Goal: Task Accomplishment & Management: Manage account settings

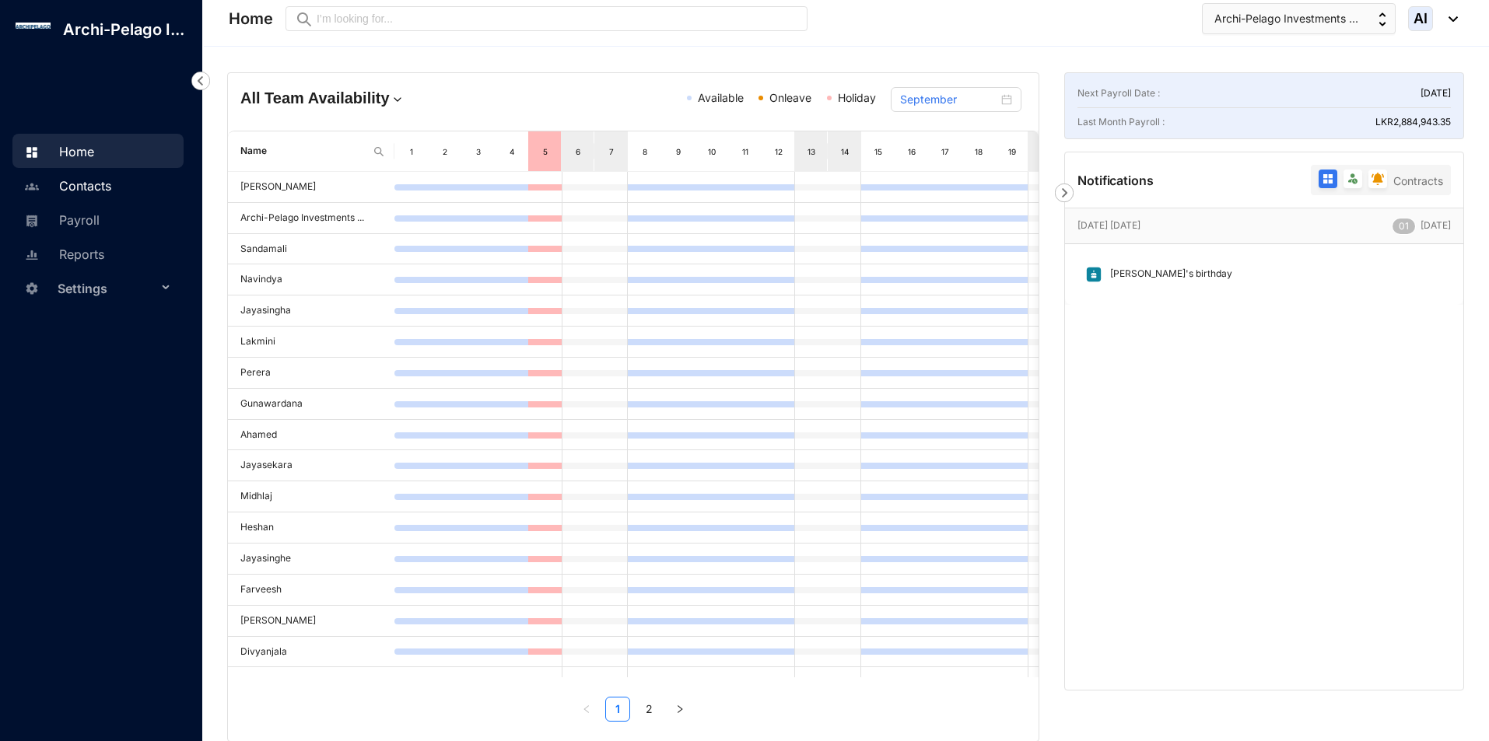
click at [111, 187] on link "Contacts" at bounding box center [65, 186] width 91 height 16
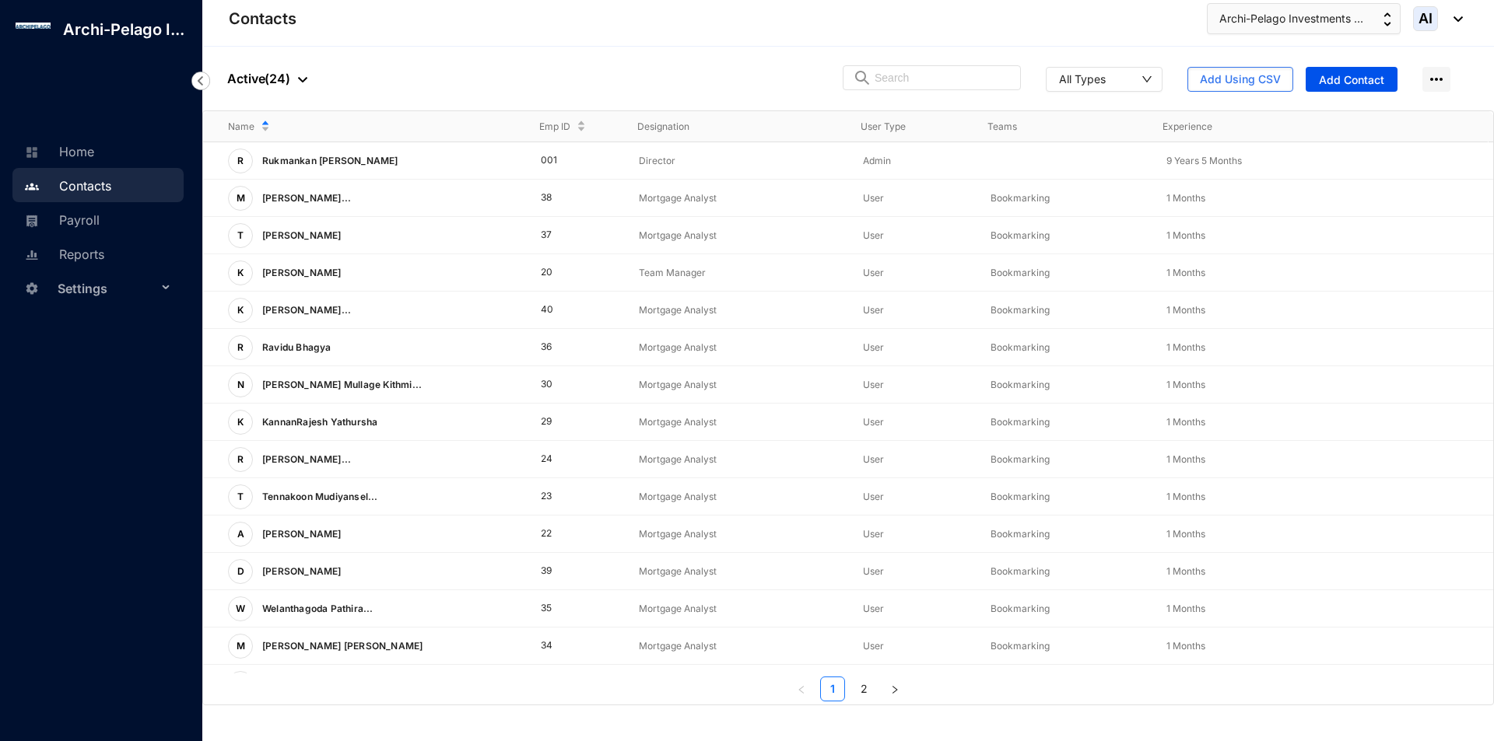
click at [103, 290] on span "Settings" at bounding box center [108, 288] width 100 height 31
click at [110, 325] on link "Company settings" at bounding box center [100, 325] width 110 height 13
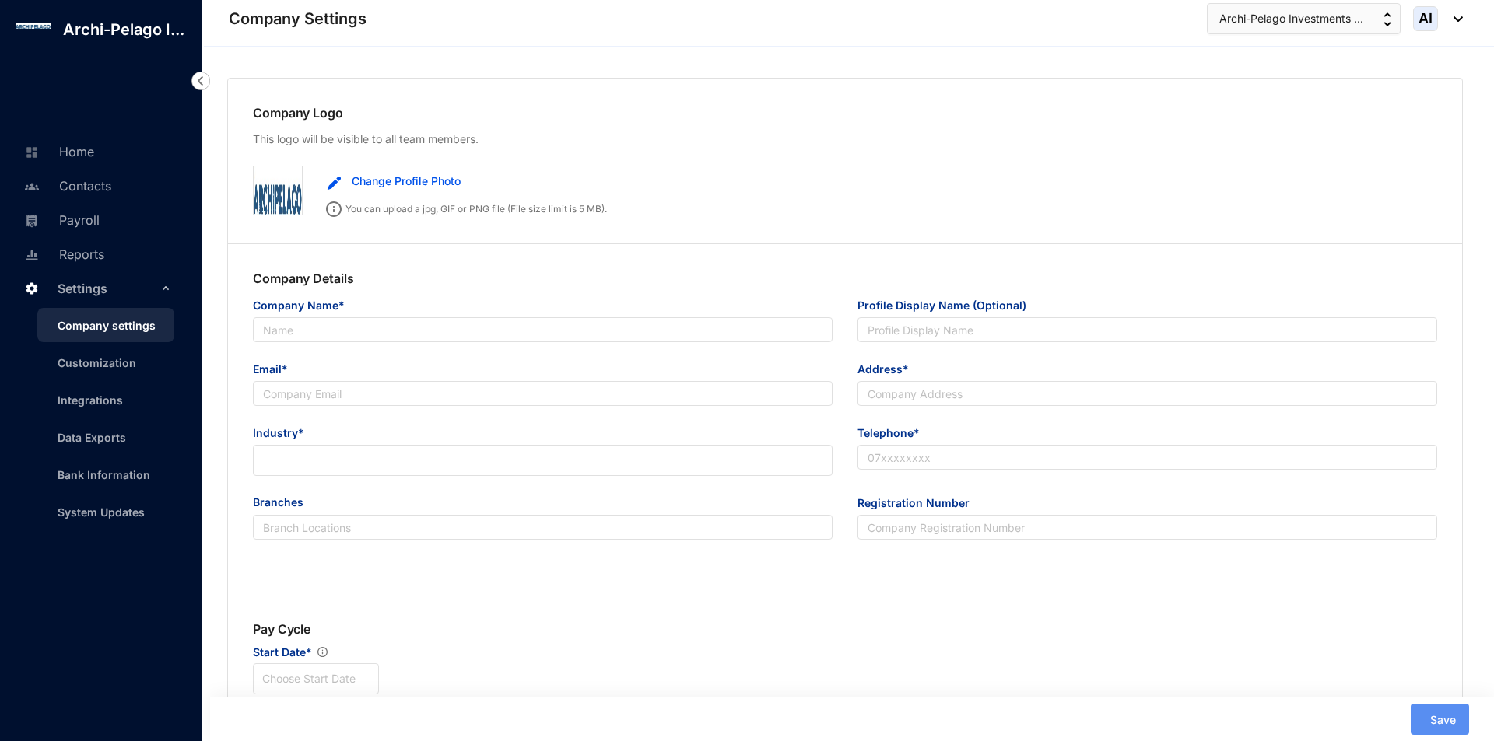
type input "Archi-Pelago Investments (Pvt) Ltd"
type input "[EMAIL_ADDRESS][DOMAIN_NAME]"
type input "[STREET_ADDRESS]"
type input "0773136128"
type input "B"
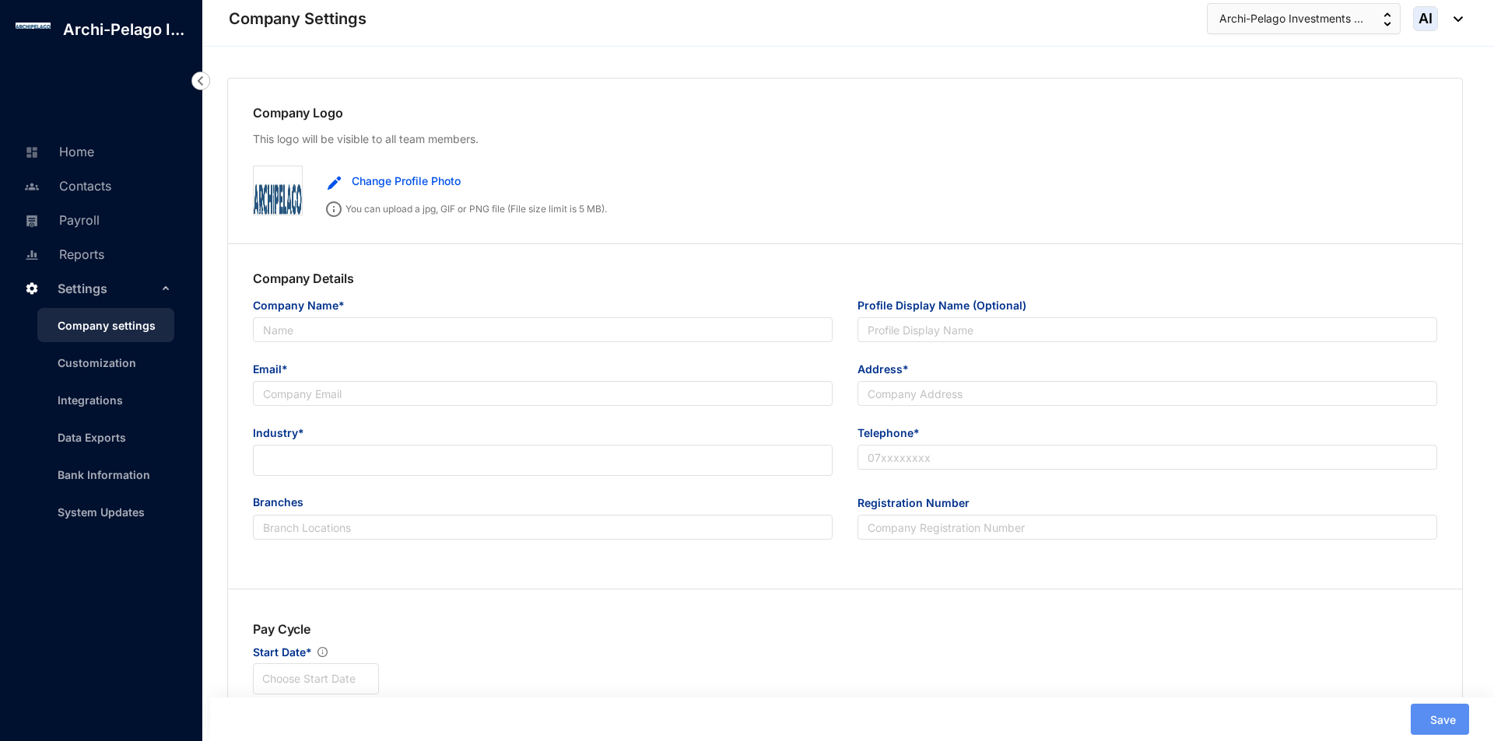
type input "0000"
type input "9"
radio input "true"
checkbox input "true"
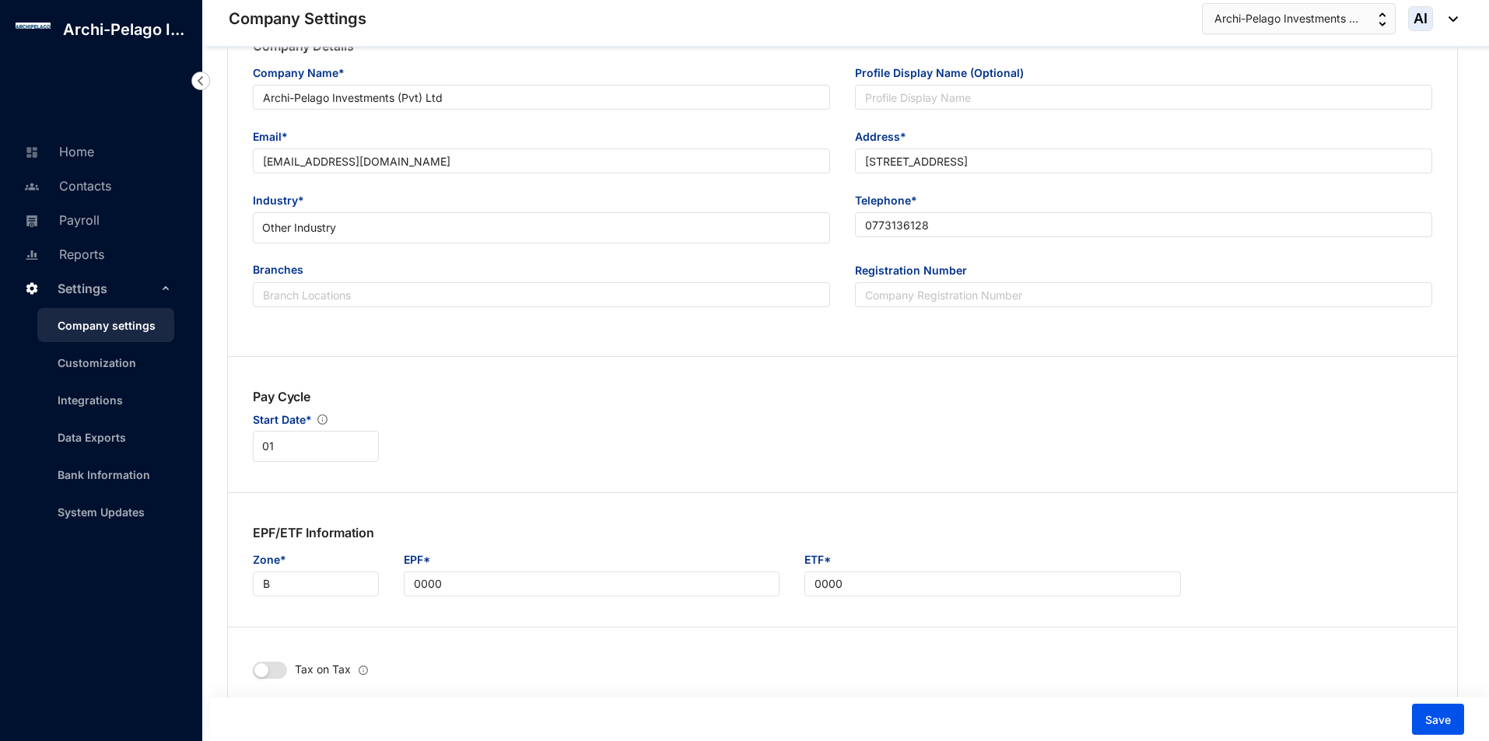
scroll to position [233, 0]
click at [293, 579] on input "B" at bounding box center [316, 583] width 126 height 25
type input "A"
click at [605, 587] on input "0000" at bounding box center [592, 583] width 377 height 25
type input "0"
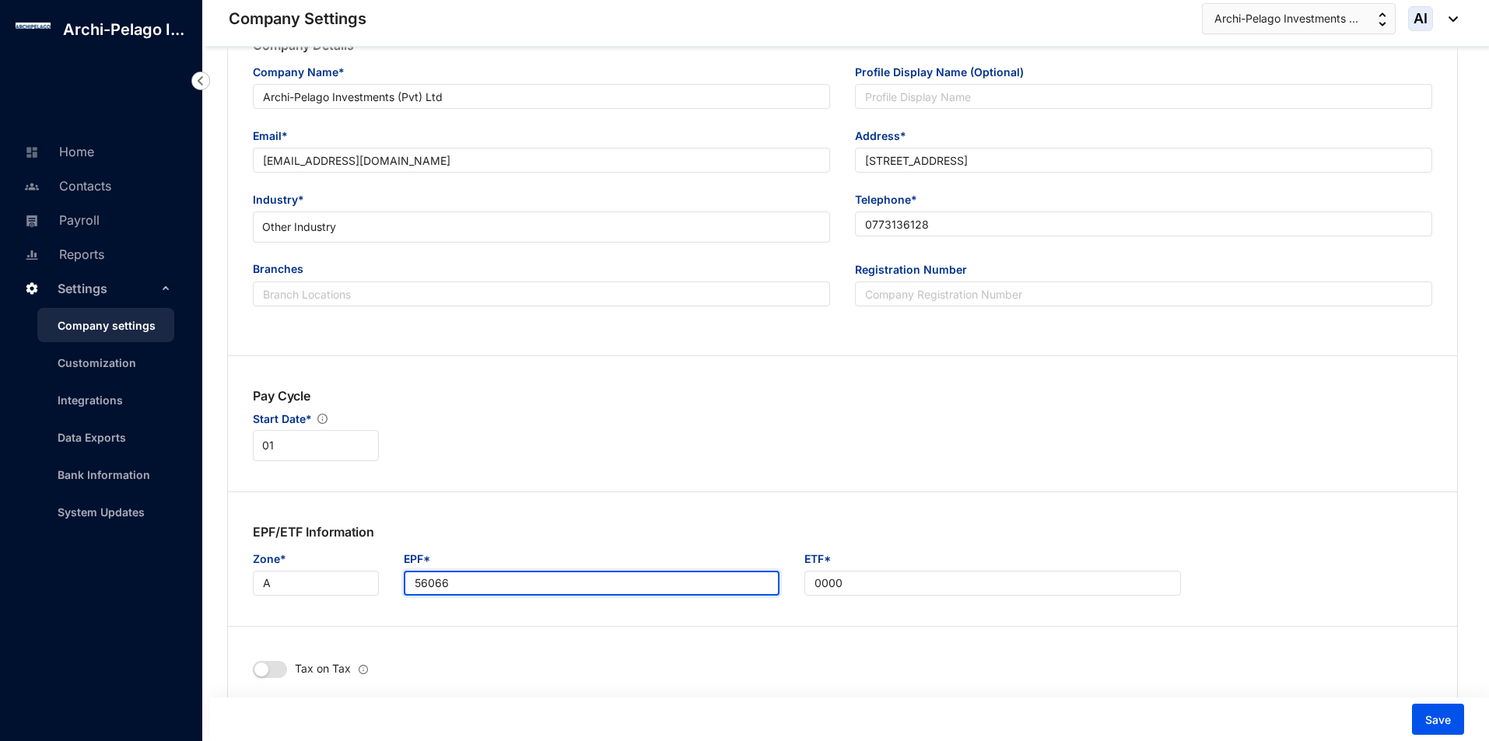
type input "56066"
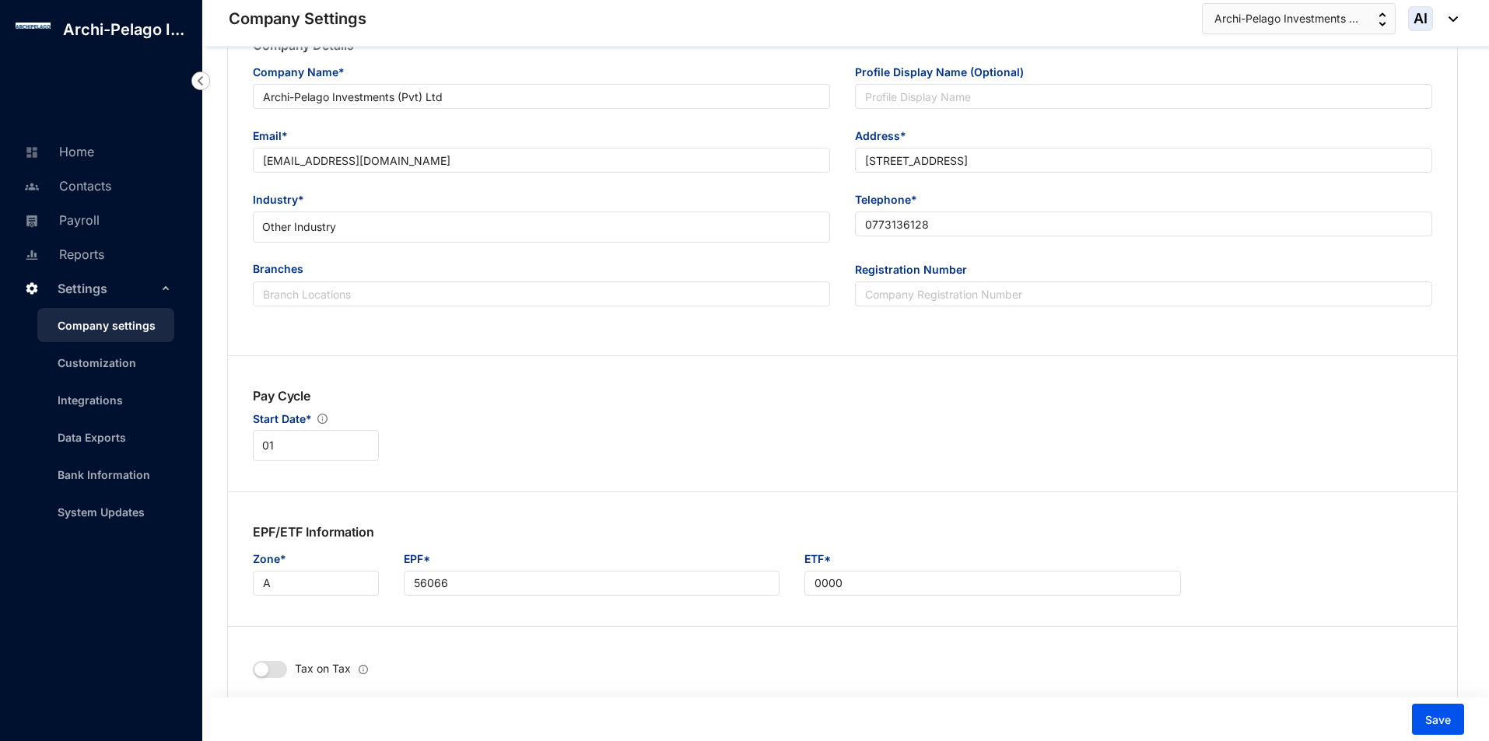
click at [926, 562] on div "ETF*" at bounding box center [992, 561] width 377 height 20
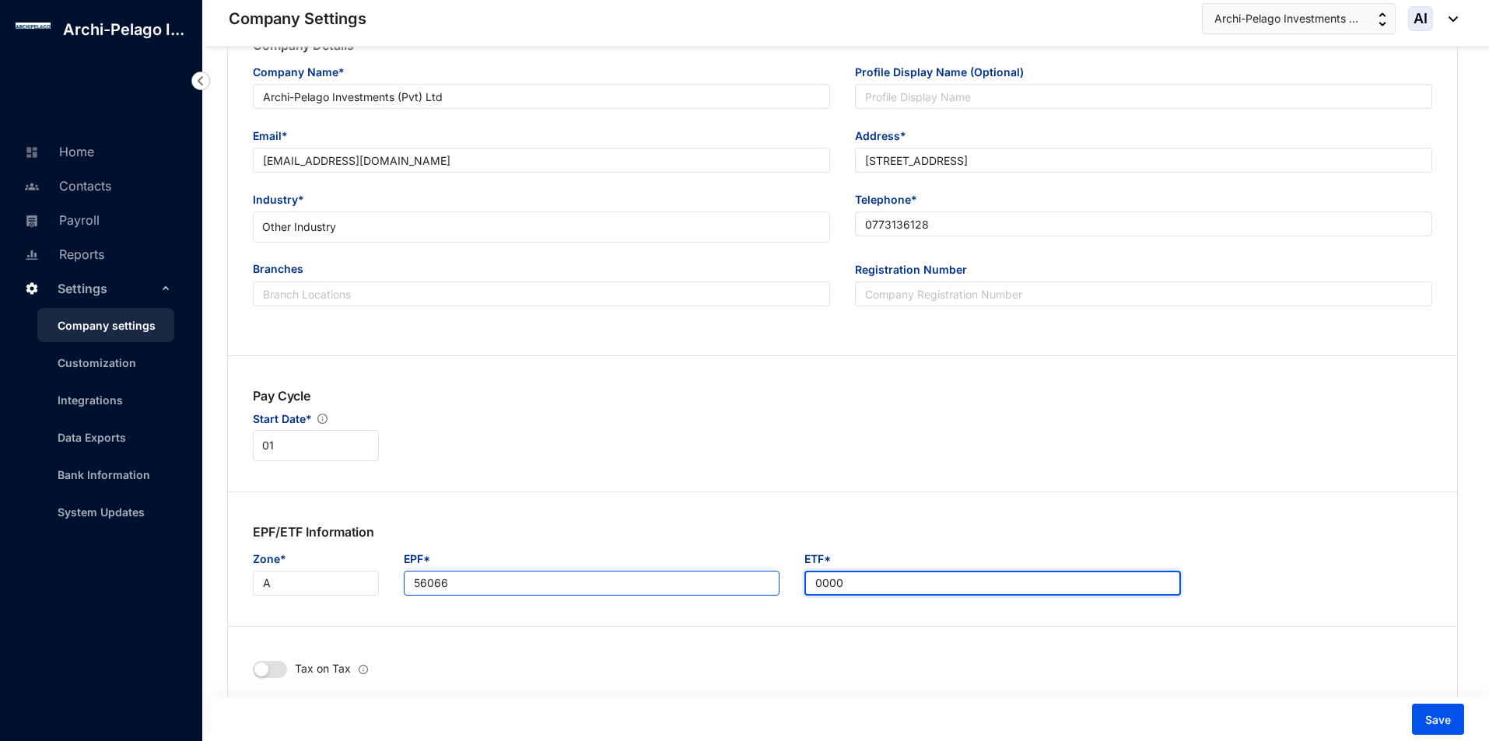
drag, startPoint x: 907, startPoint y: 585, endPoint x: 555, endPoint y: 593, distance: 351.7
click at [555, 593] on div "Zone* A EPF* 56066 ETF* 0000" at bounding box center [842, 573] width 1204 height 45
type input "56066"
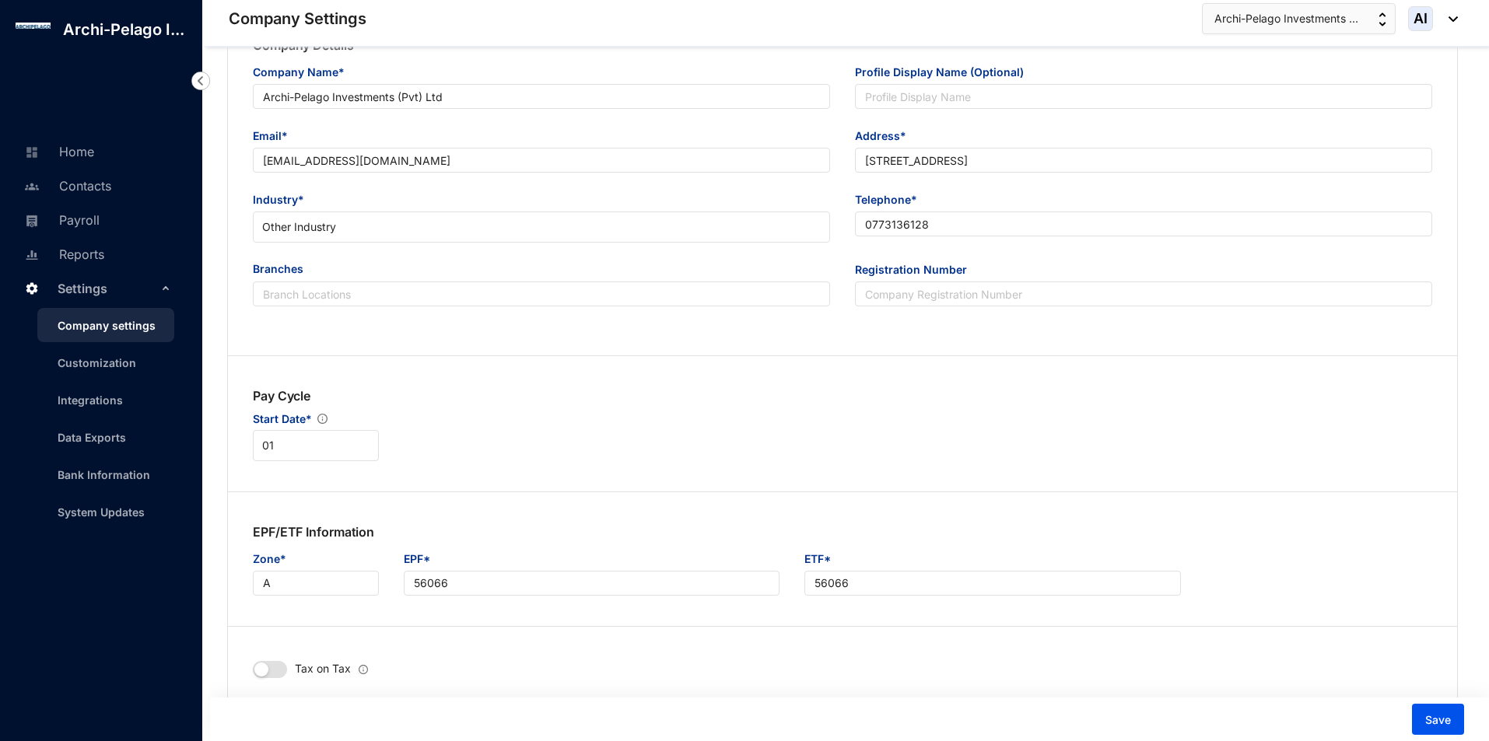
click at [596, 647] on div "Tax on Tax" at bounding box center [694, 669] width 933 height 75
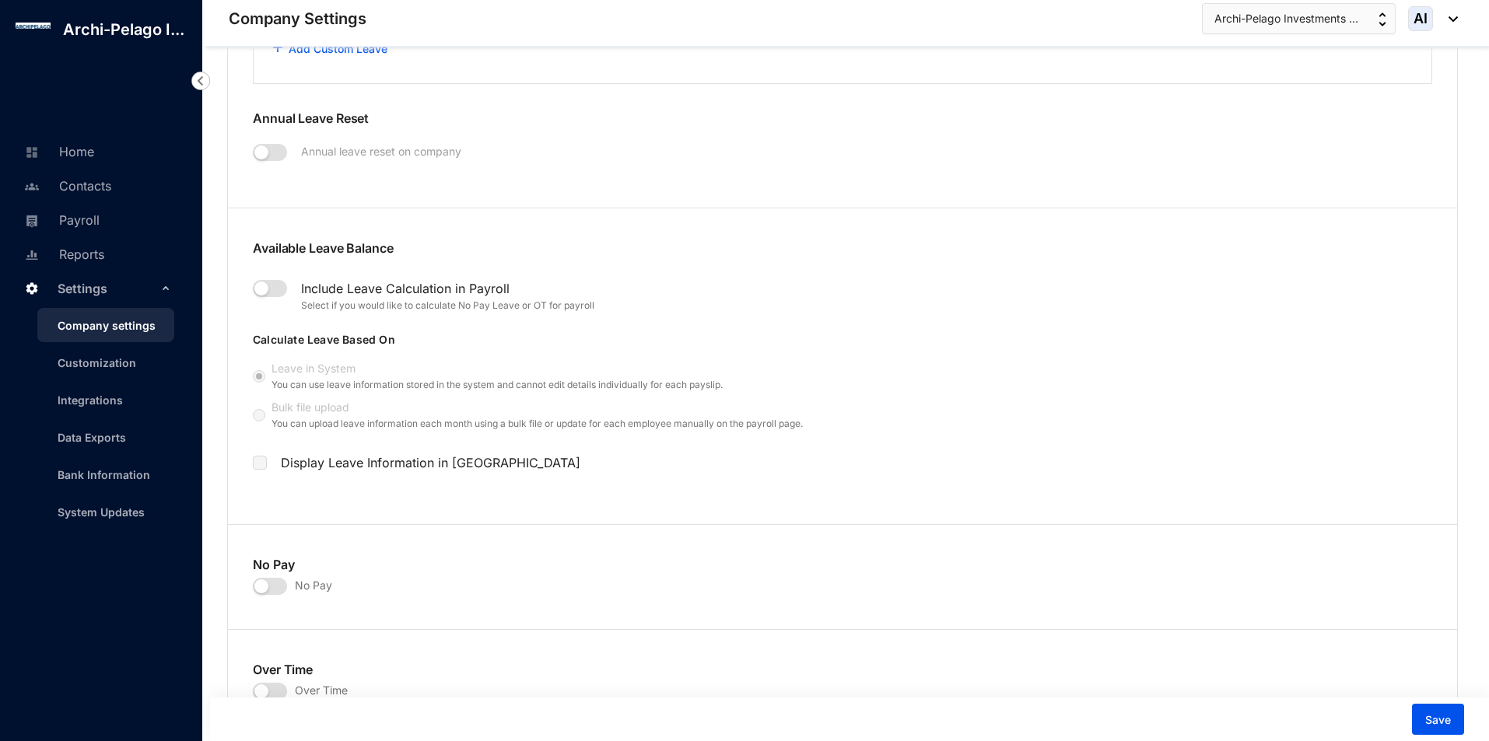
scroll to position [1167, 0]
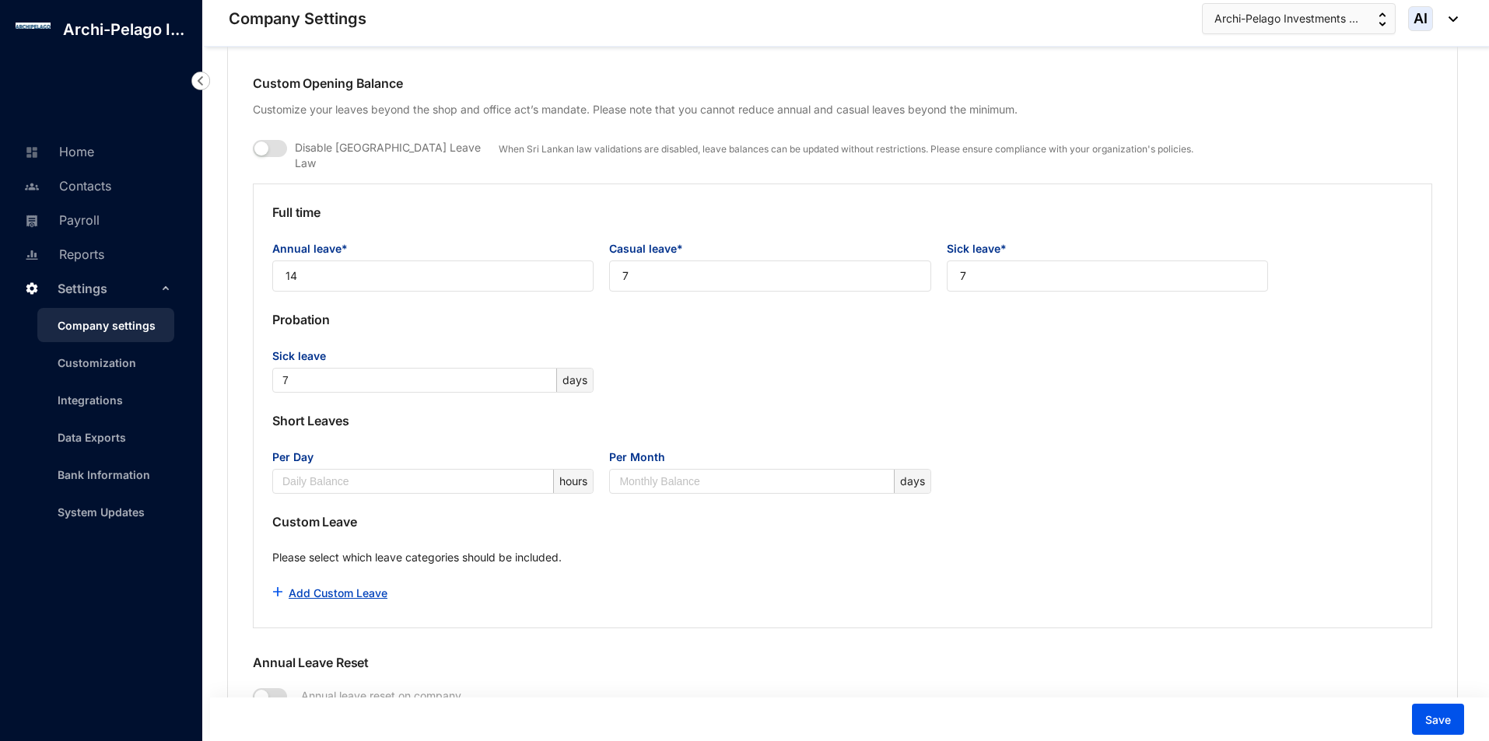
click at [303, 587] on link "Add Custom Leave" at bounding box center [338, 593] width 99 height 13
click at [302, 599] on div at bounding box center [372, 602] width 140 height 31
click at [296, 594] on input "checkbox" at bounding box center [295, 600] width 14 height 14
click at [295, 593] on input "checkbox" at bounding box center [295, 600] width 14 height 14
checkbox input "false"
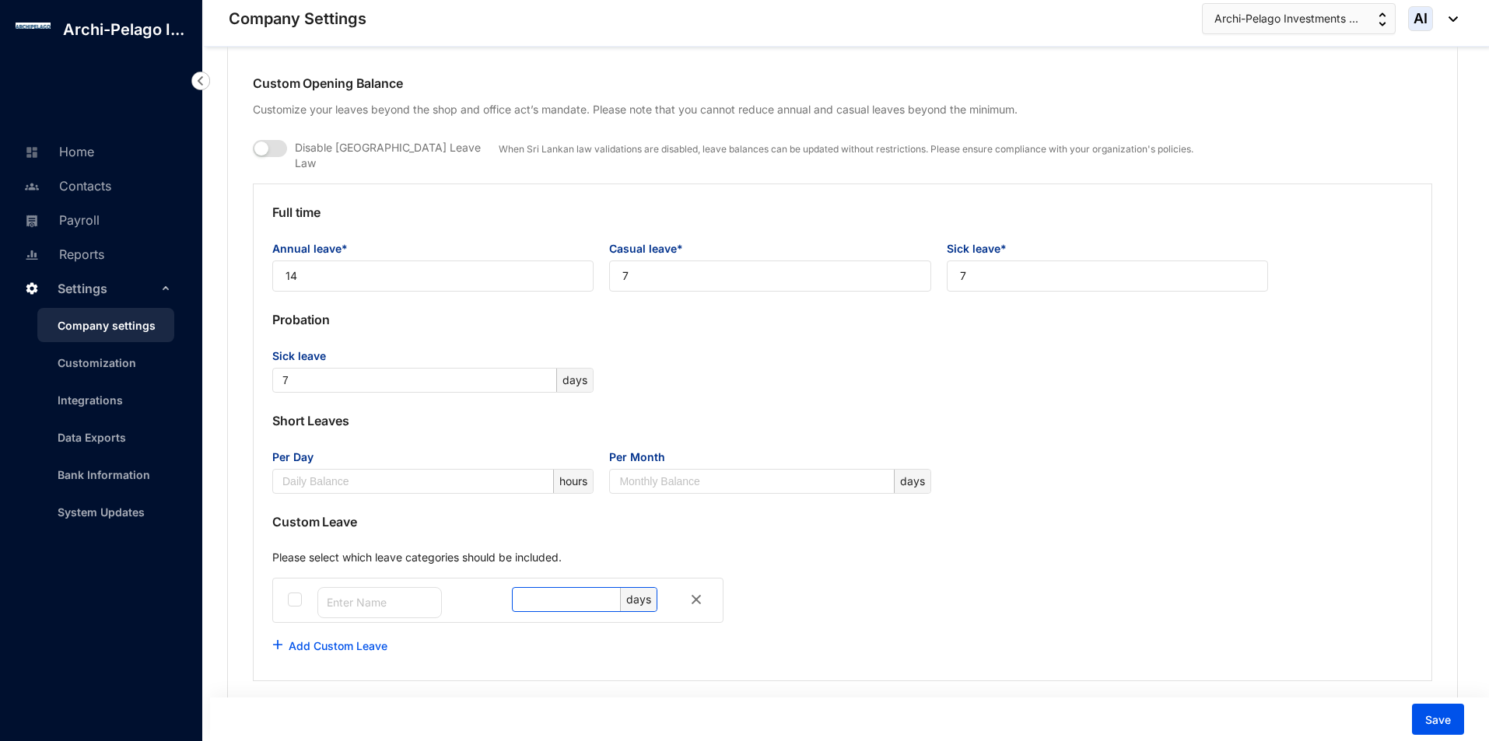
click at [636, 594] on div "days" at bounding box center [638, 599] width 37 height 23
click at [638, 592] on div "days" at bounding box center [638, 599] width 37 height 23
click at [352, 602] on input "text" at bounding box center [379, 602] width 124 height 31
type input "h"
type input "P"
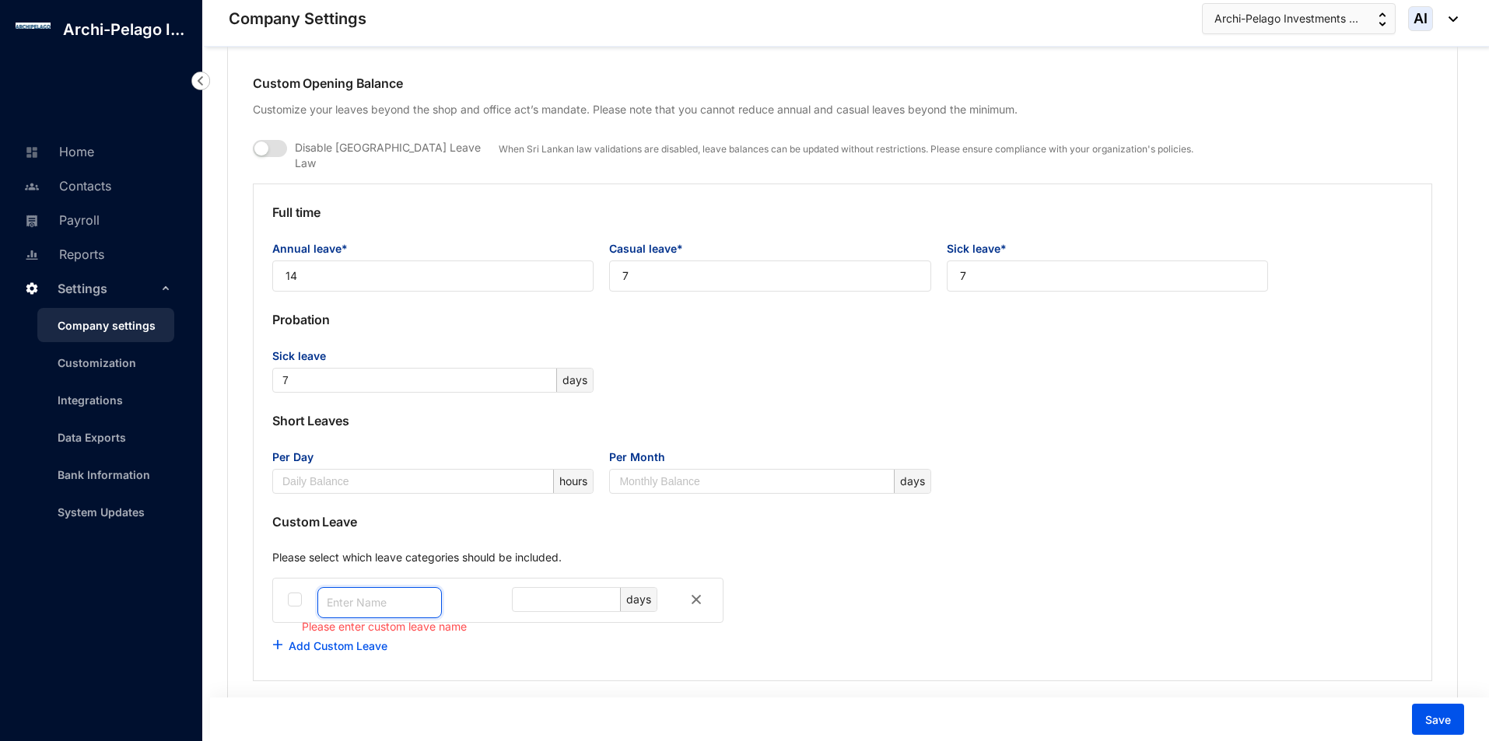
type input "P"
type input "h"
type input "Half day"
click at [540, 588] on input "text" at bounding box center [569, 599] width 95 height 23
type input "12"
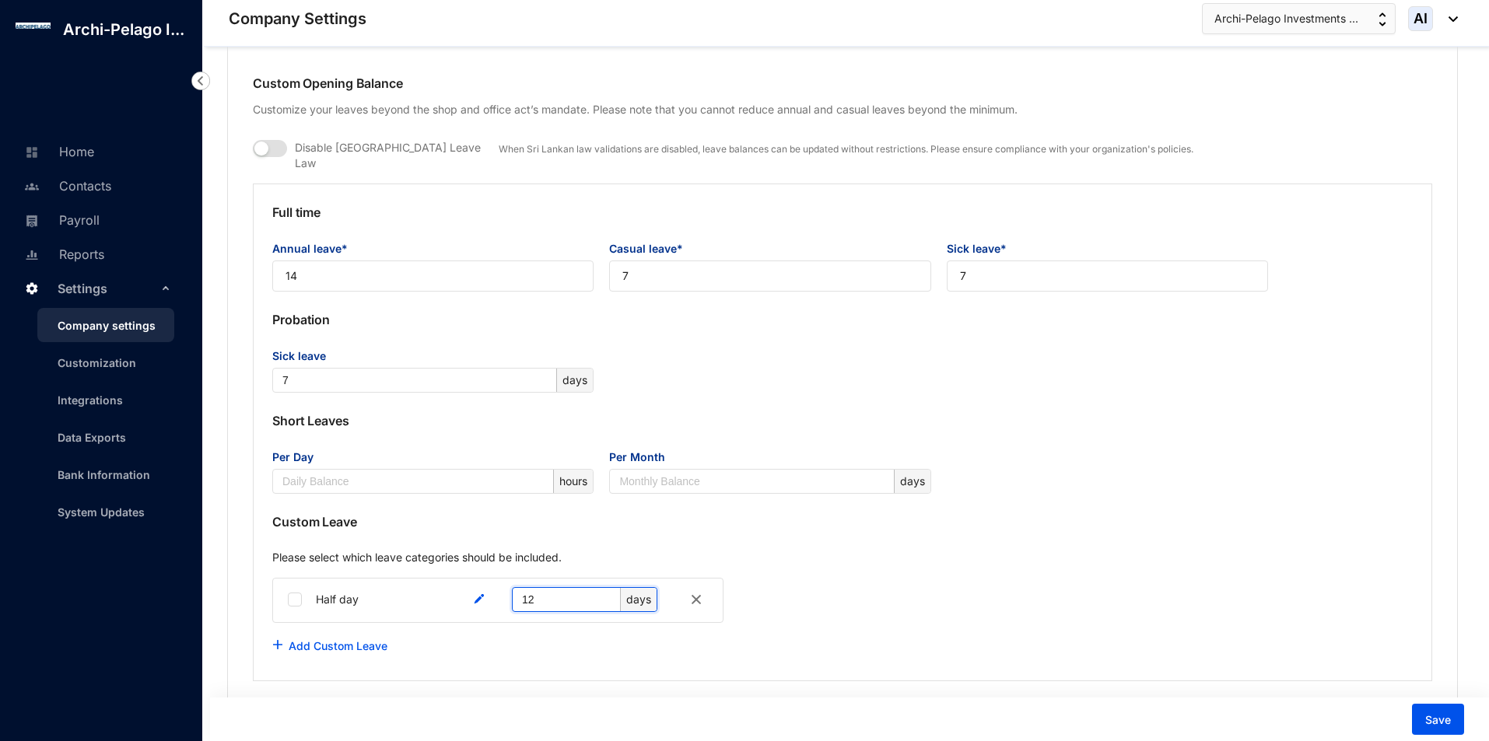
click at [620, 646] on div "Add Custom Leave" at bounding box center [842, 646] width 1140 height 31
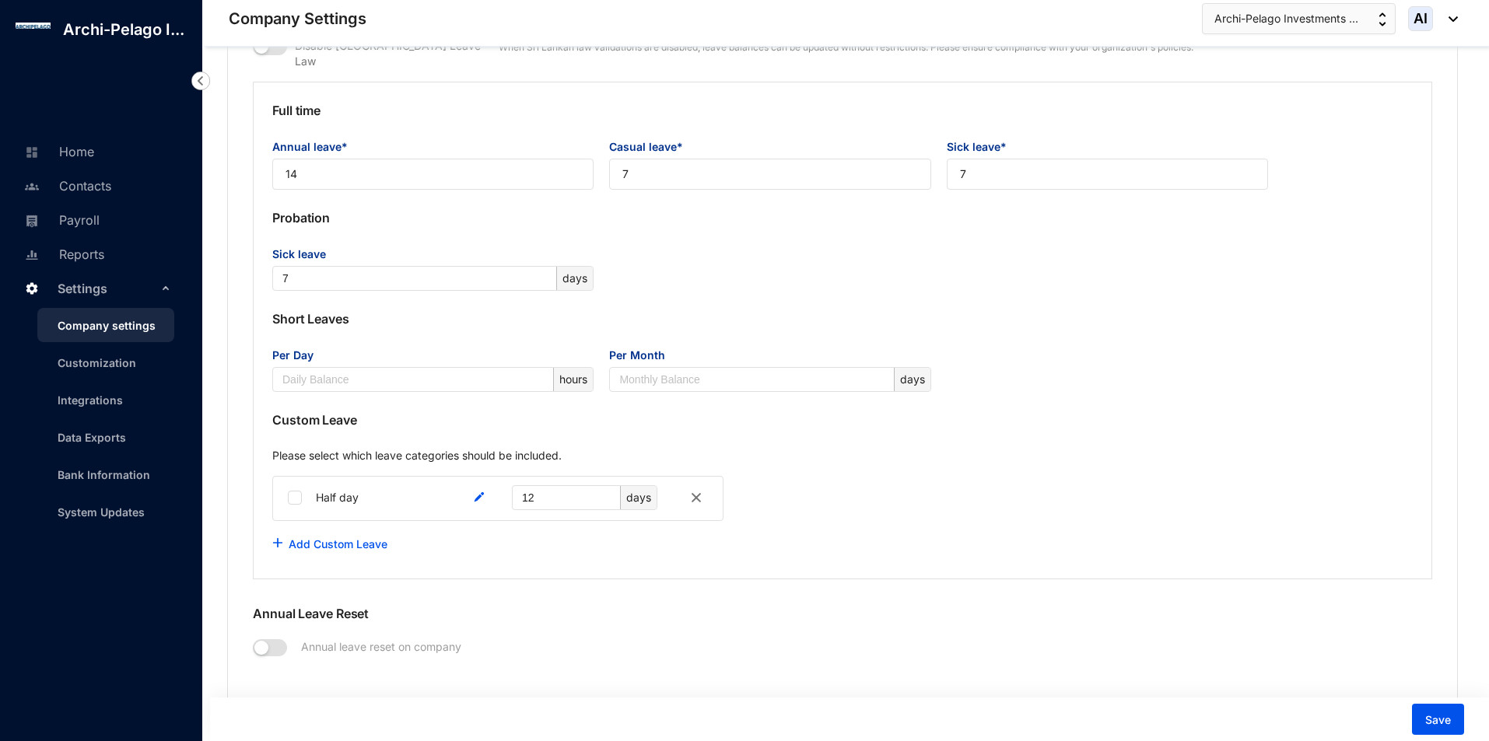
scroll to position [1400, 0]
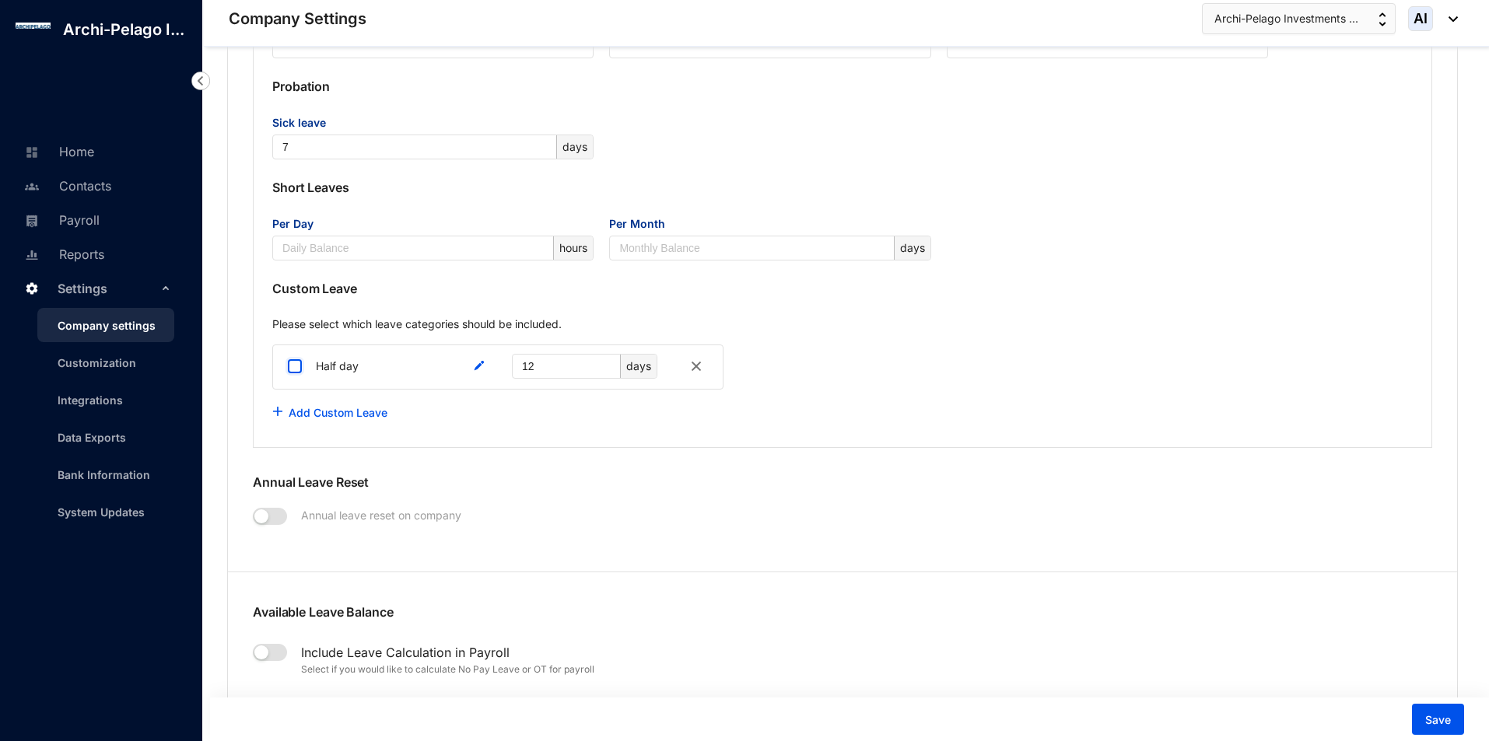
click at [299, 359] on input "checkbox" at bounding box center [295, 366] width 14 height 14
checkbox input "true"
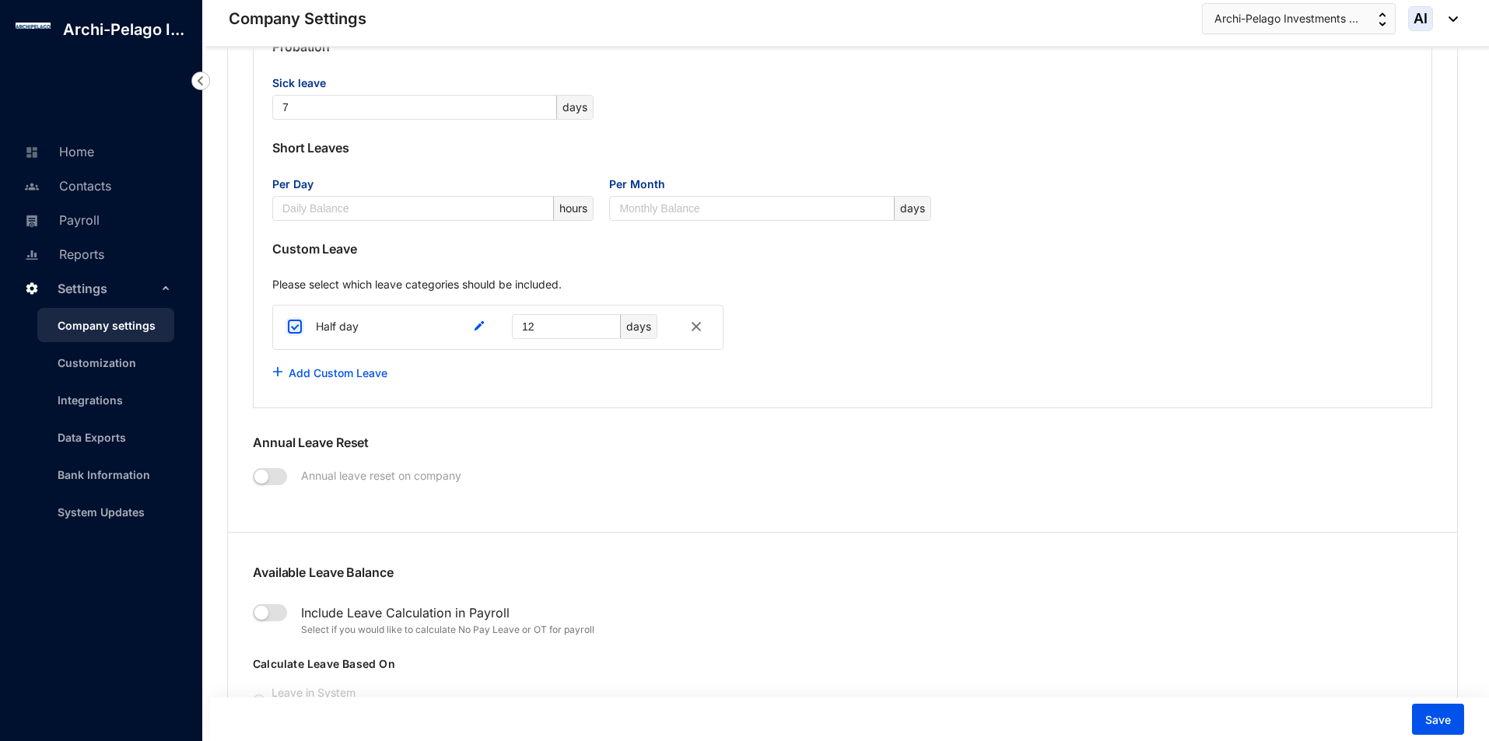
scroll to position [1478, 0]
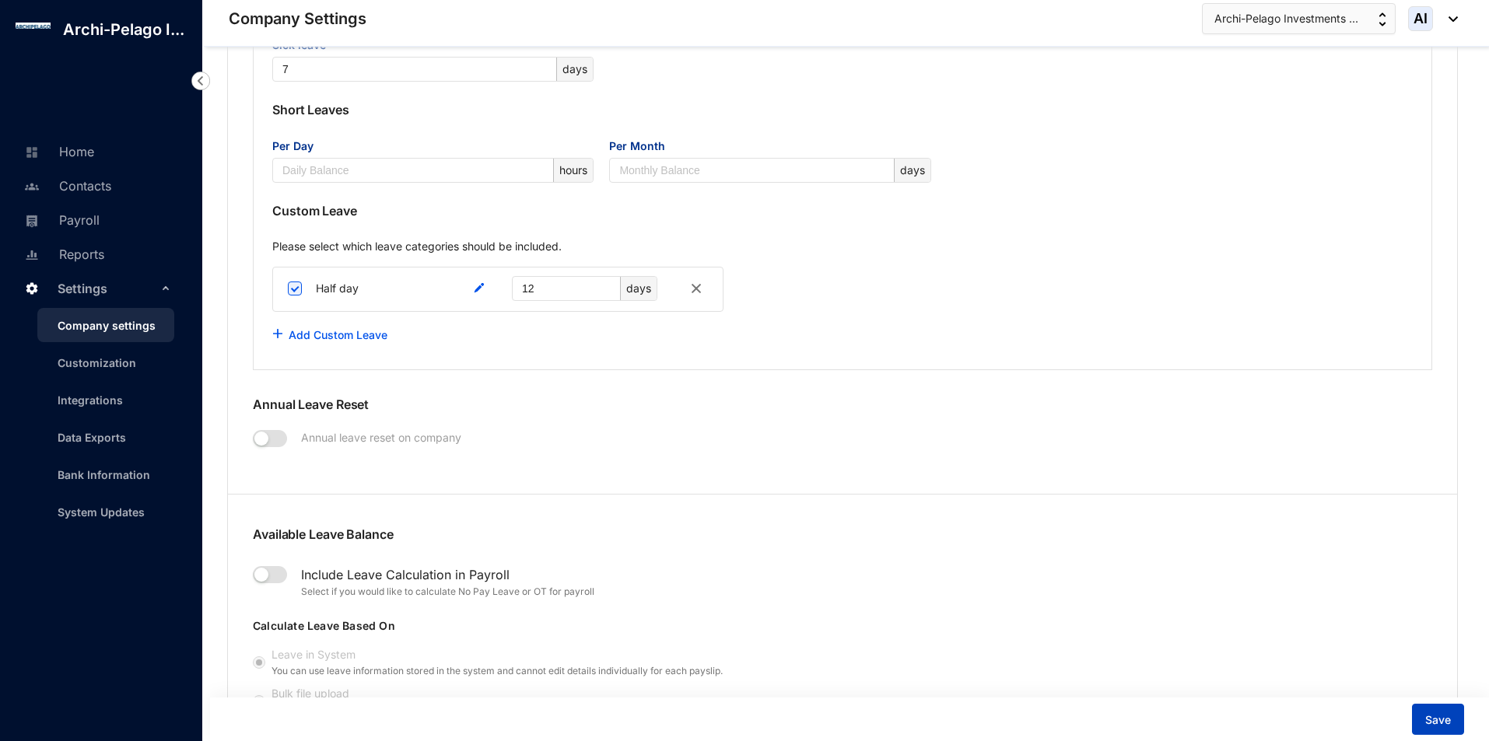
click at [1415, 712] on button "Save" at bounding box center [1438, 719] width 52 height 31
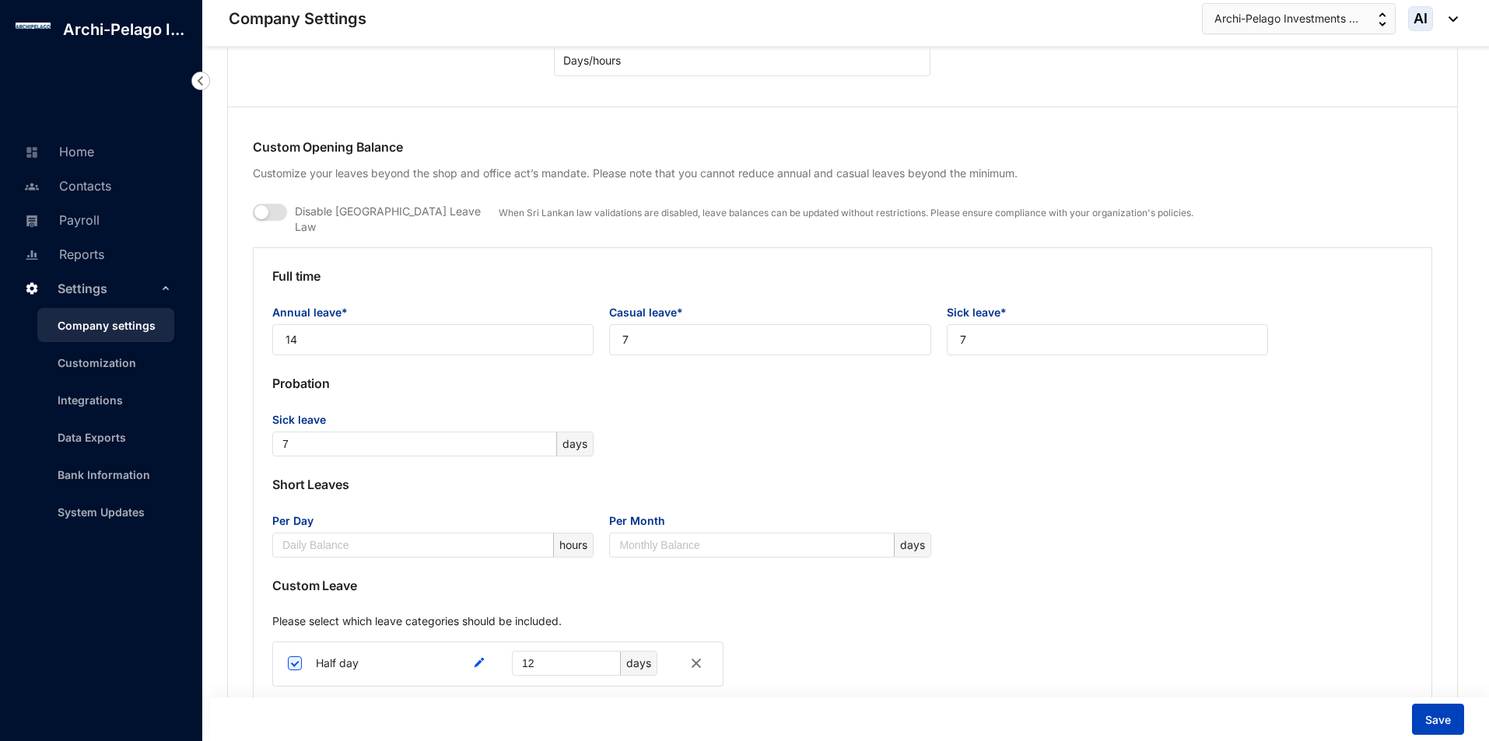
scroll to position [1089, 0]
